Goal: Find specific page/section: Find specific page/section

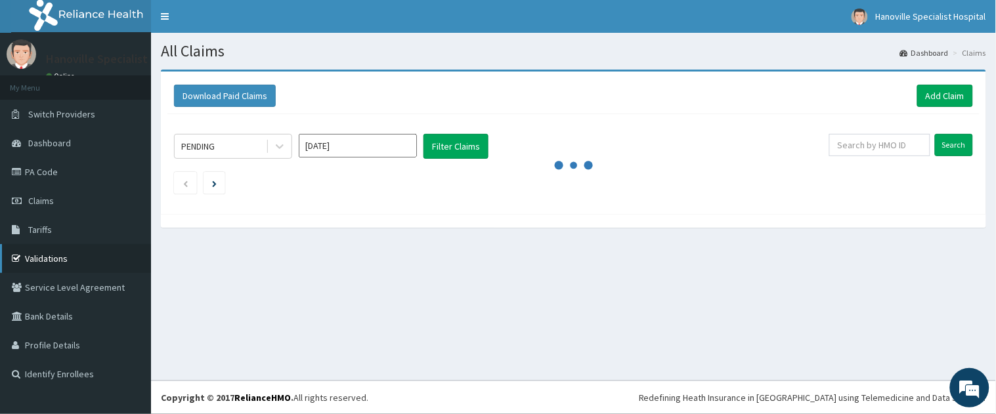
click at [75, 249] on link "Validations" at bounding box center [75, 258] width 151 height 29
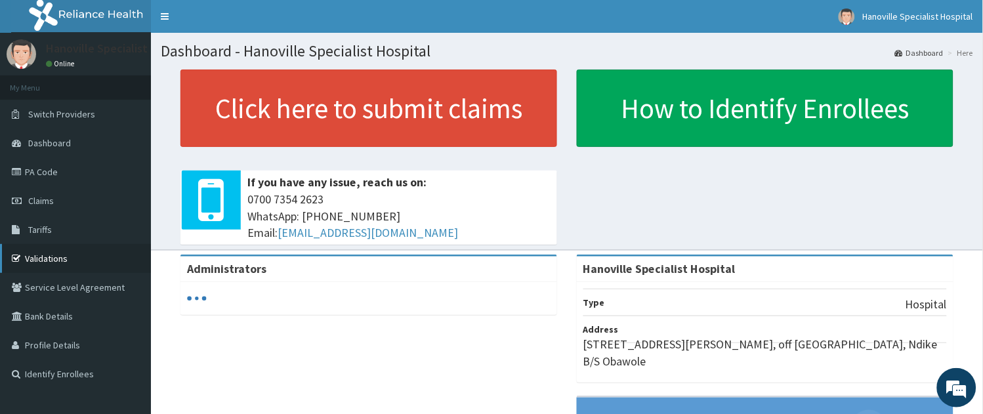
click at [62, 251] on link "Validations" at bounding box center [75, 258] width 151 height 29
